Goal: Information Seeking & Learning: Learn about a topic

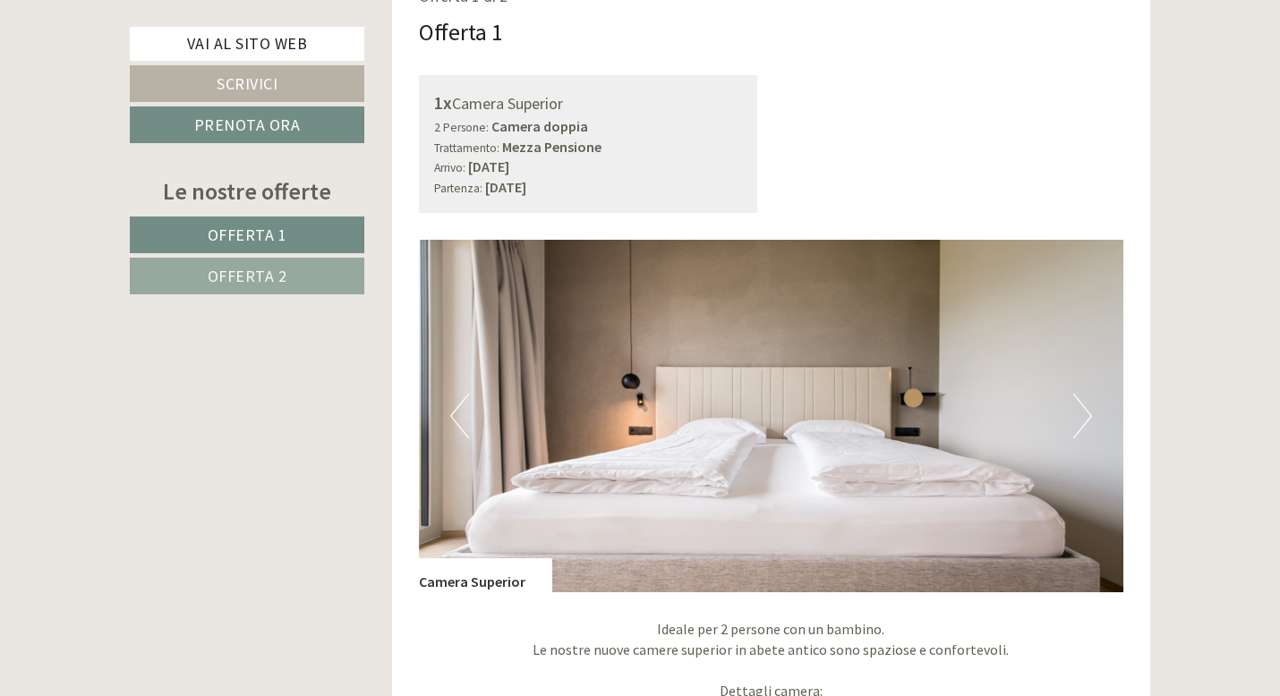
scroll to position [1120, 0]
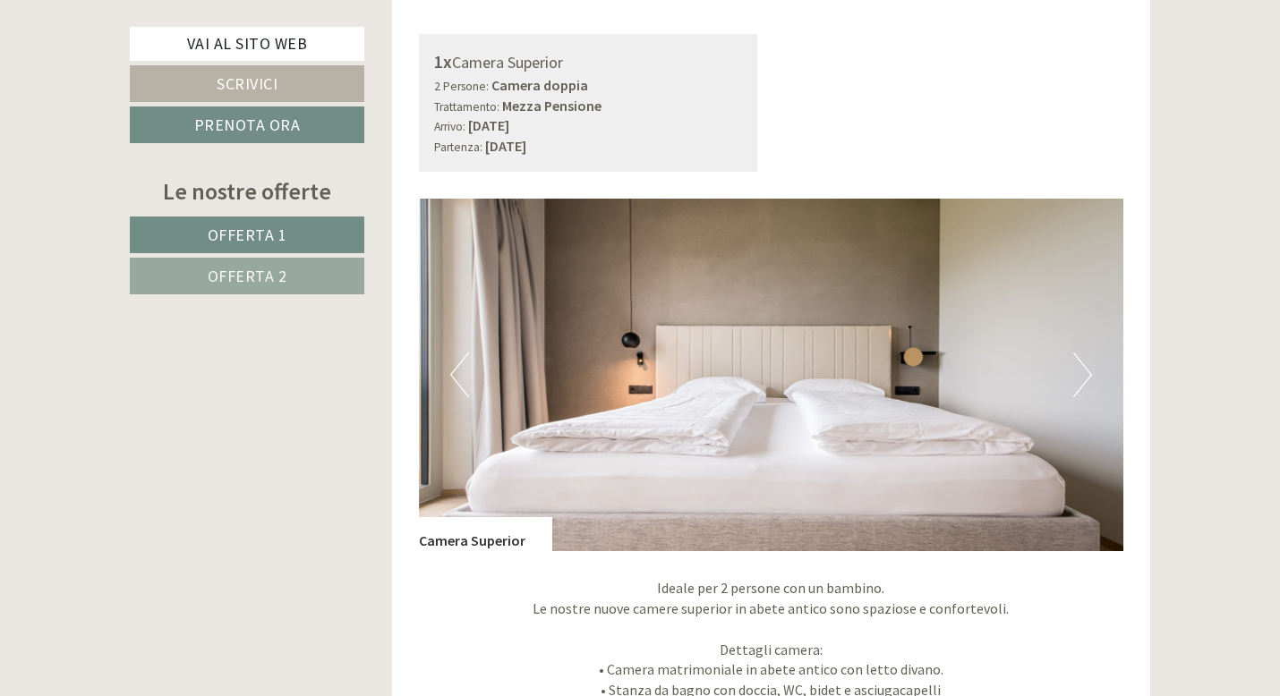
click at [321, 277] on link "Offerta 2" at bounding box center [247, 276] width 235 height 37
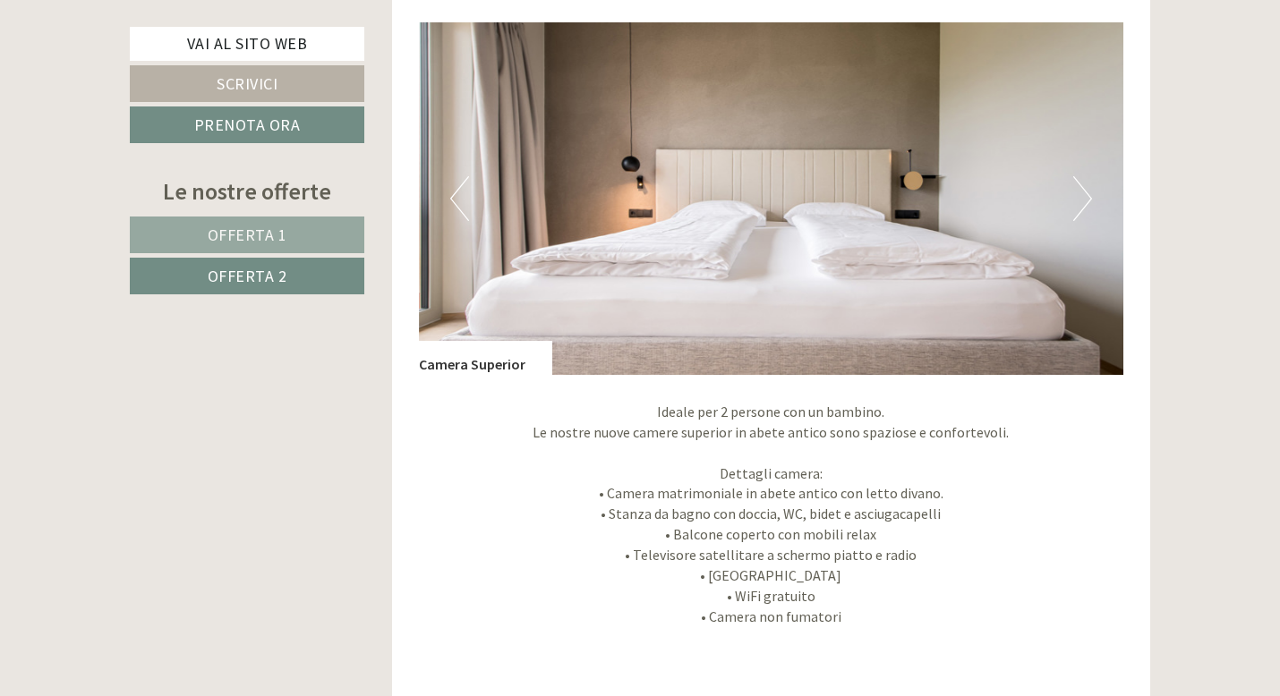
scroll to position [1323, 0]
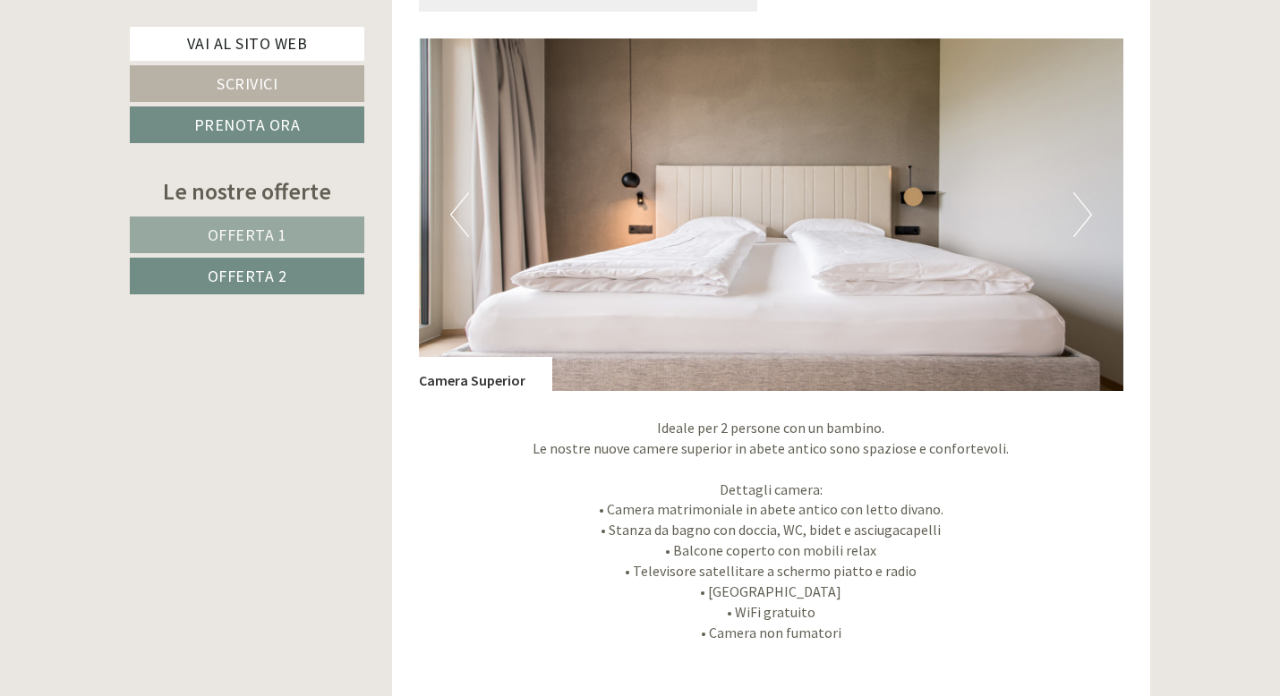
click at [1077, 214] on button "Next" at bounding box center [1082, 214] width 19 height 45
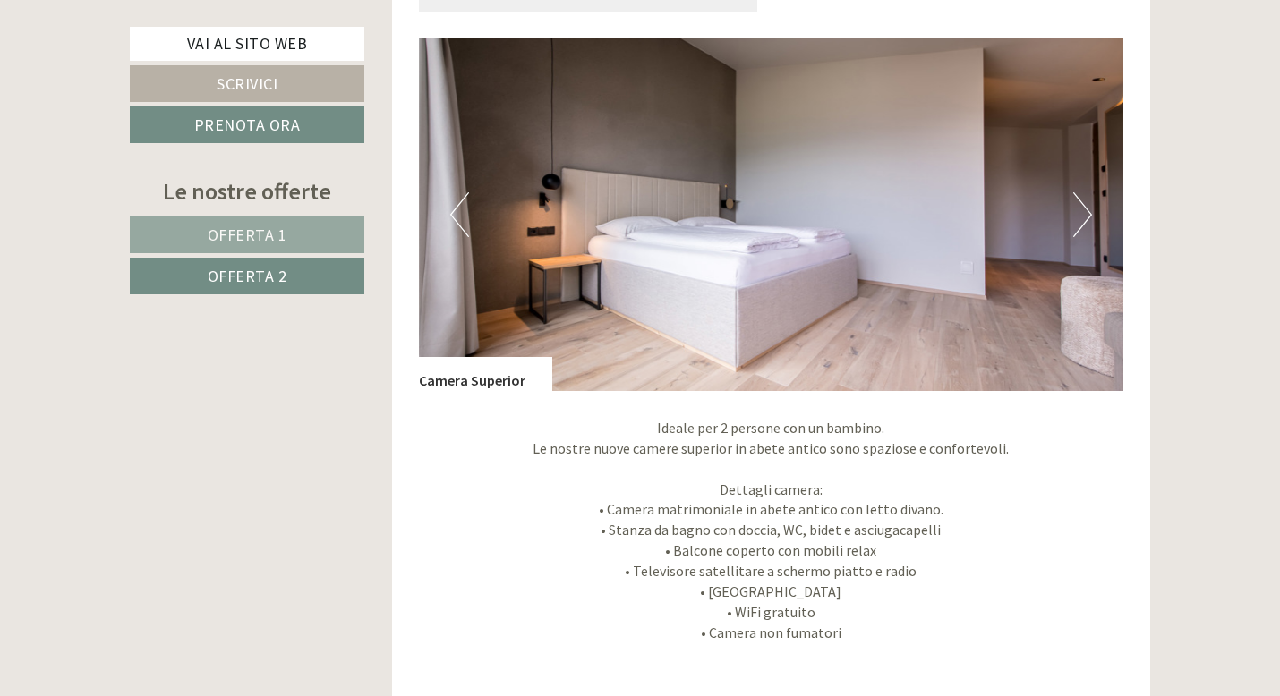
click at [1077, 214] on button "Next" at bounding box center [1082, 214] width 19 height 45
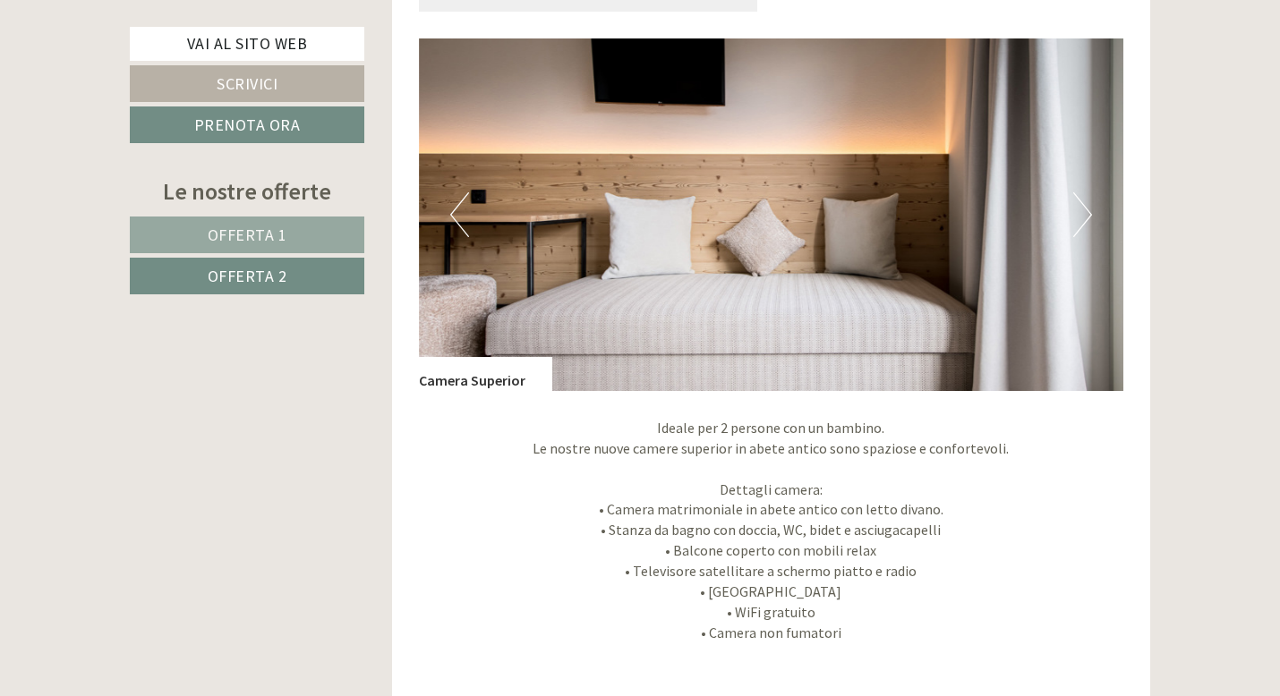
click at [1077, 214] on button "Next" at bounding box center [1082, 214] width 19 height 45
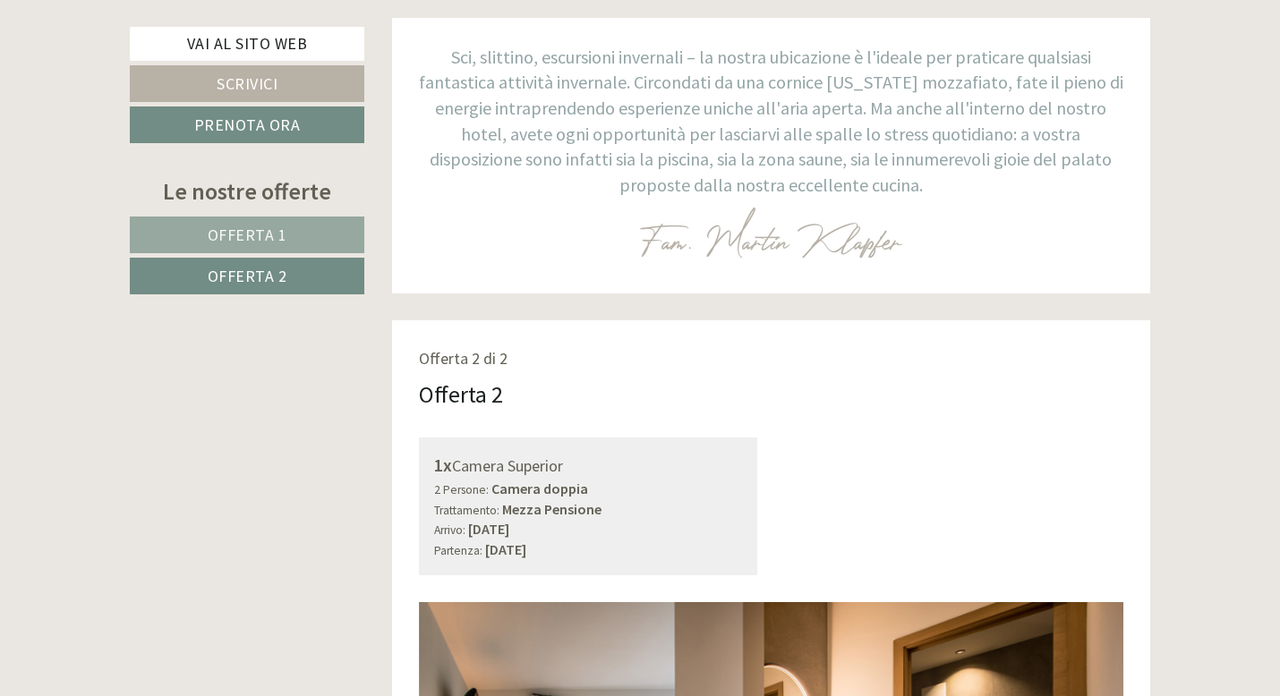
scroll to position [0, 0]
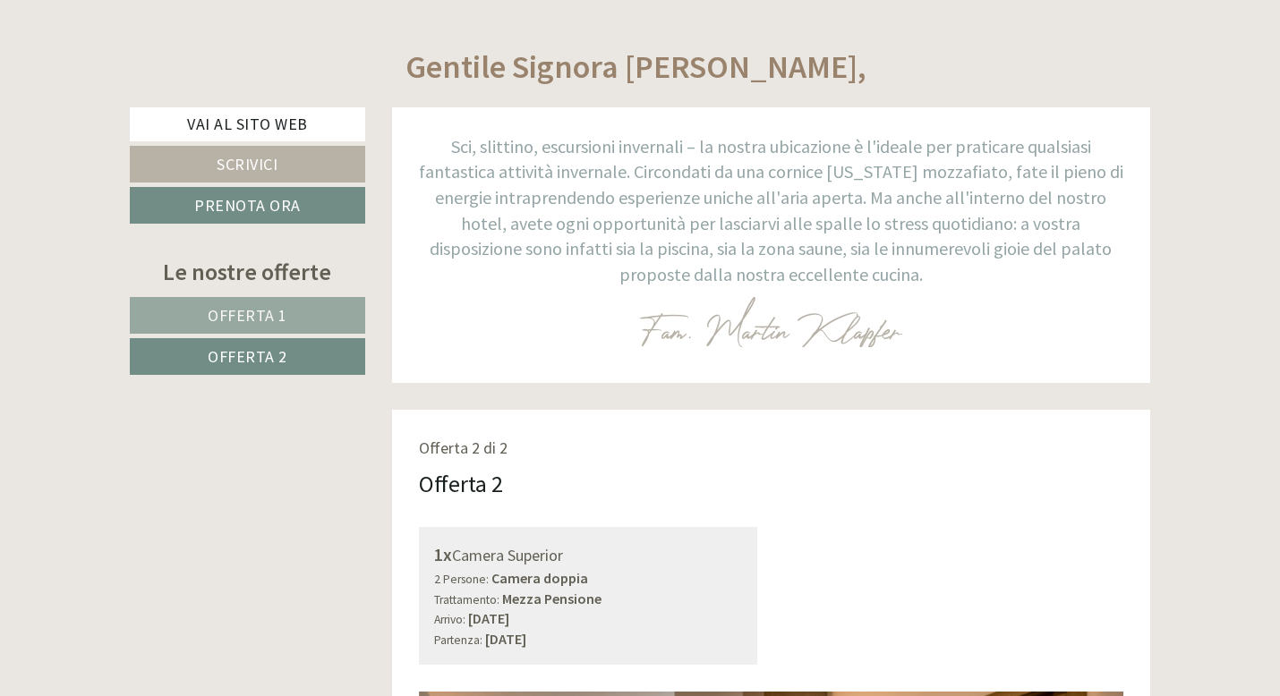
click at [288, 303] on link "Offerta 1" at bounding box center [247, 315] width 235 height 37
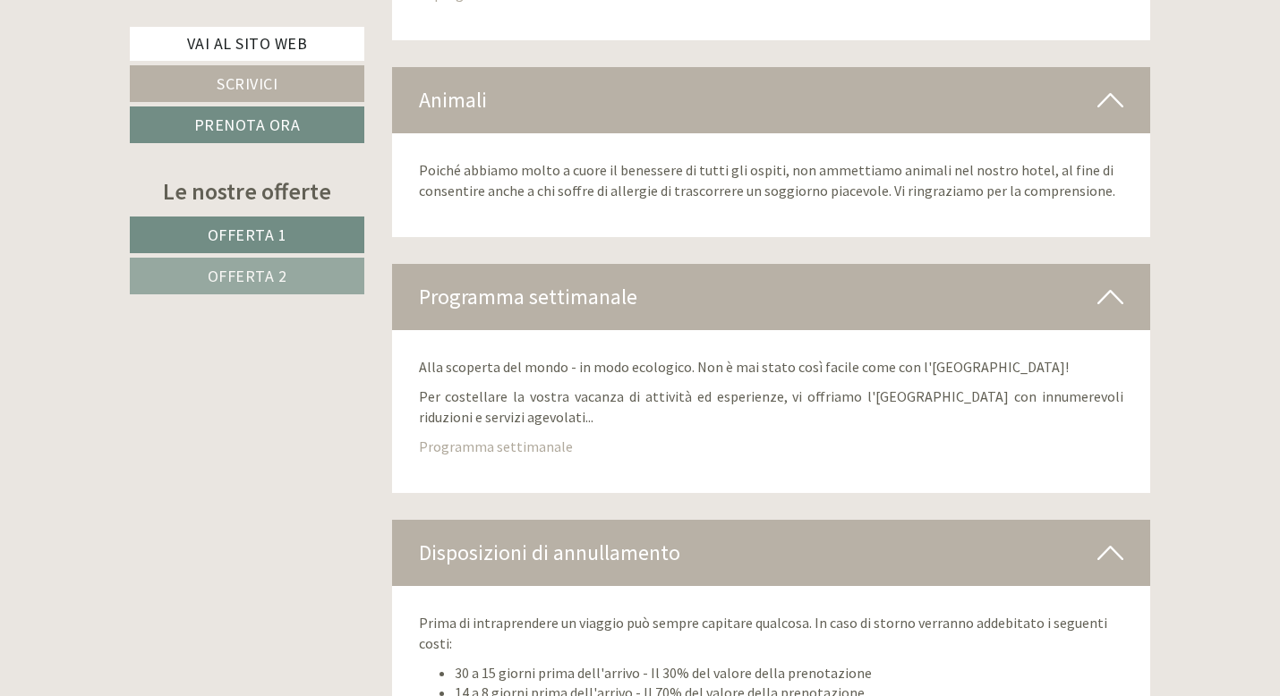
scroll to position [6925, 0]
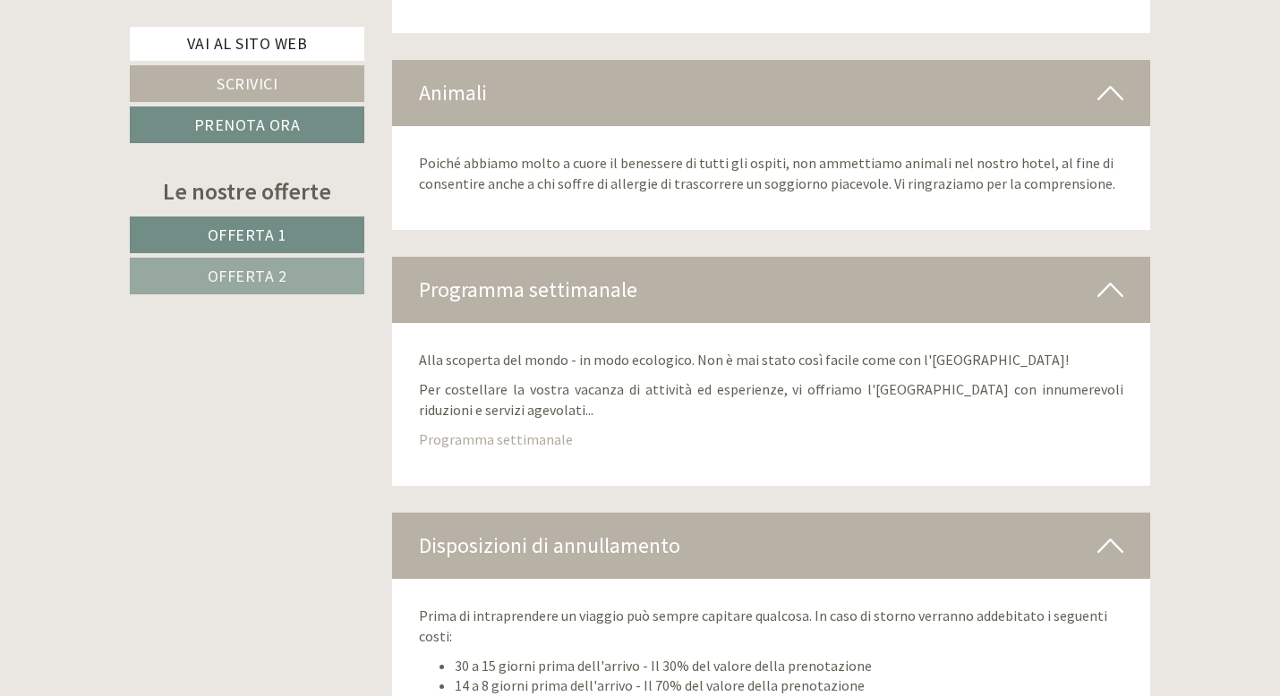
click at [261, 258] on link "Offerta 2" at bounding box center [247, 276] width 235 height 37
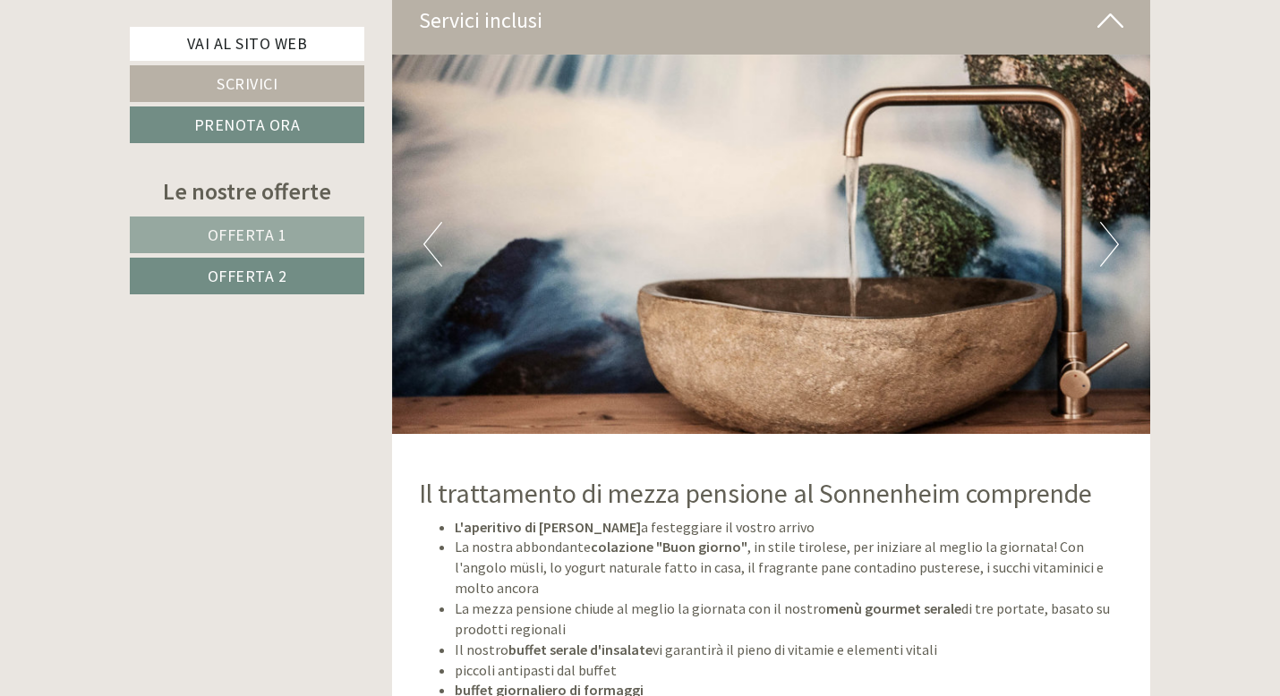
scroll to position [3139, 0]
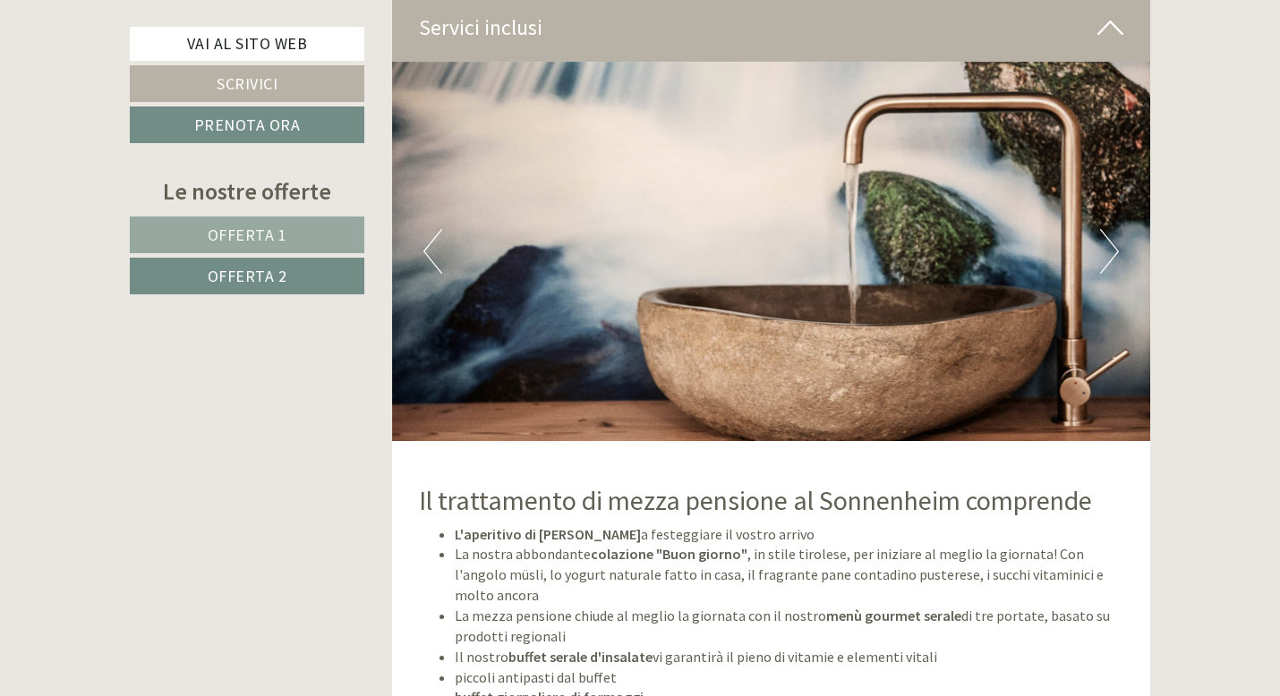
click at [1122, 252] on img at bounding box center [771, 252] width 759 height 380
click at [1110, 253] on button "Next" at bounding box center [1109, 251] width 19 height 45
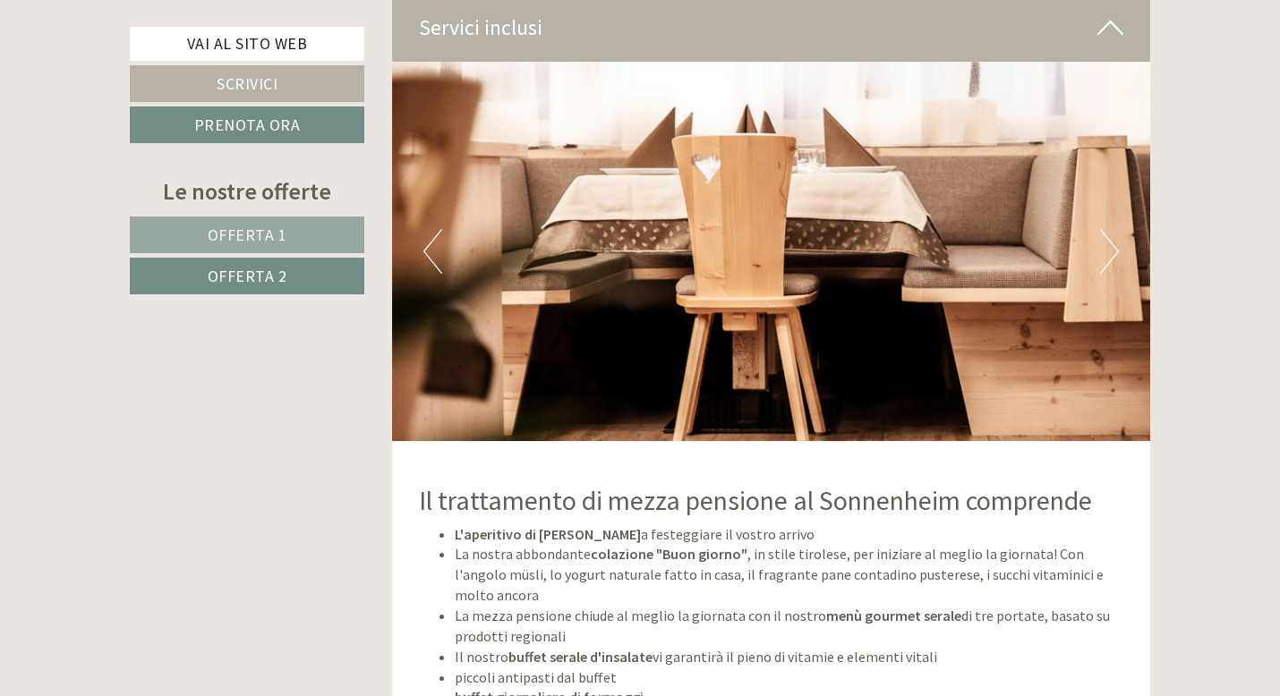
click at [1110, 253] on button "Next" at bounding box center [1109, 251] width 19 height 45
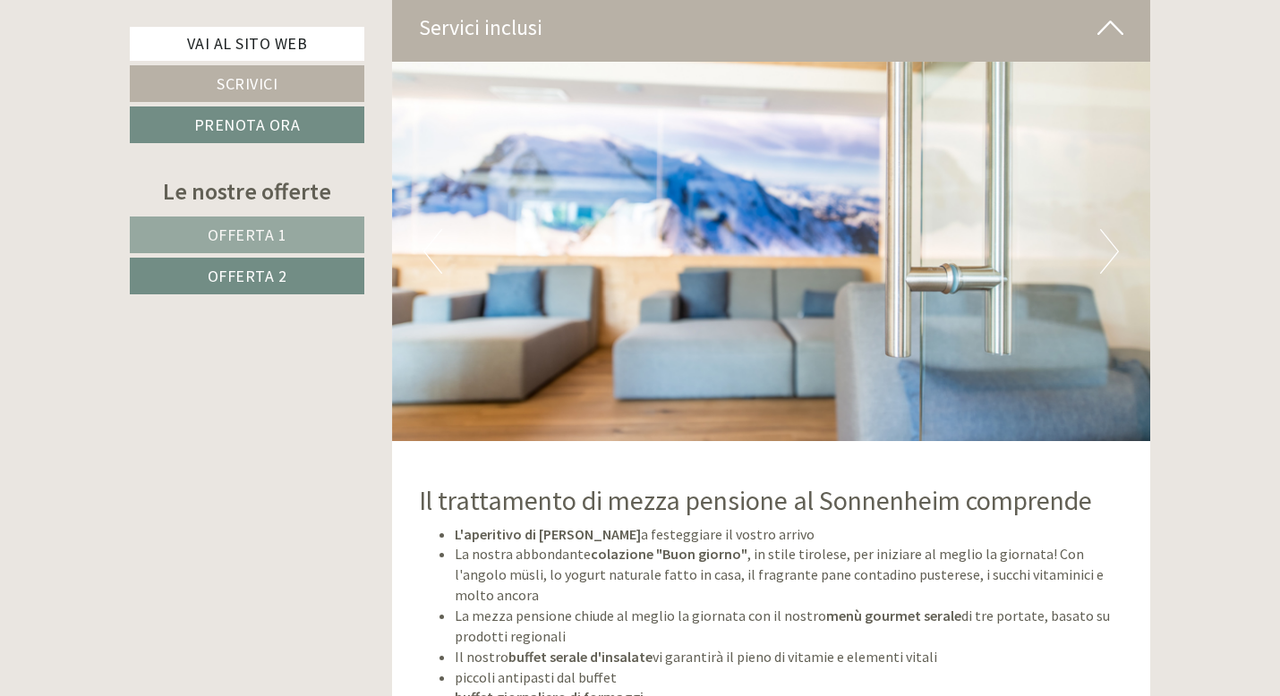
click at [1110, 253] on button "Next" at bounding box center [1109, 251] width 19 height 45
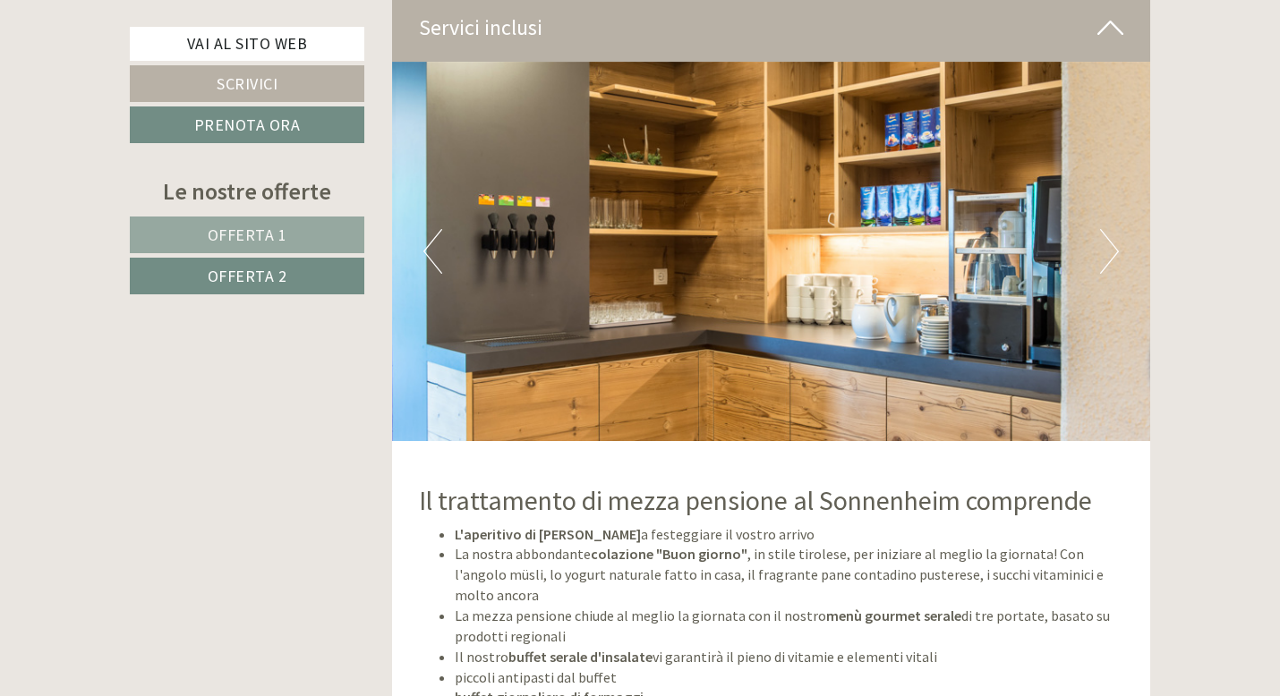
click at [1110, 253] on button "Next" at bounding box center [1109, 251] width 19 height 45
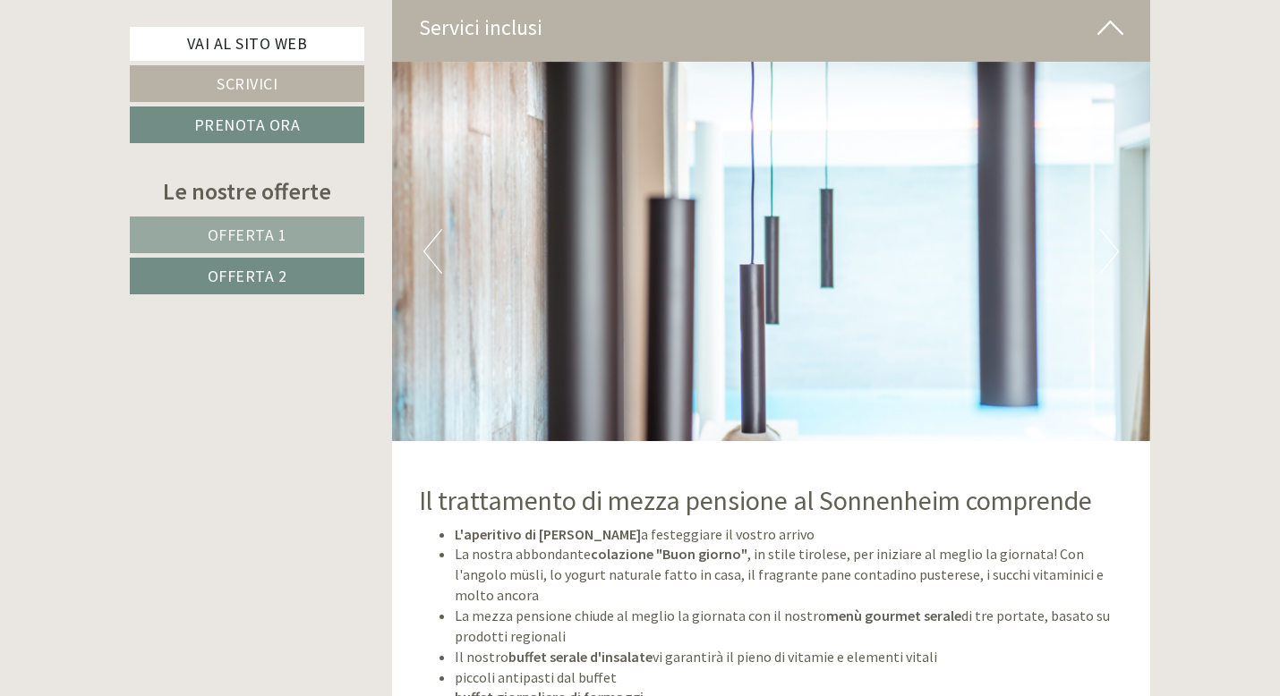
click at [1110, 253] on button "Next" at bounding box center [1109, 251] width 19 height 45
